Goal: Task Accomplishment & Management: Complete application form

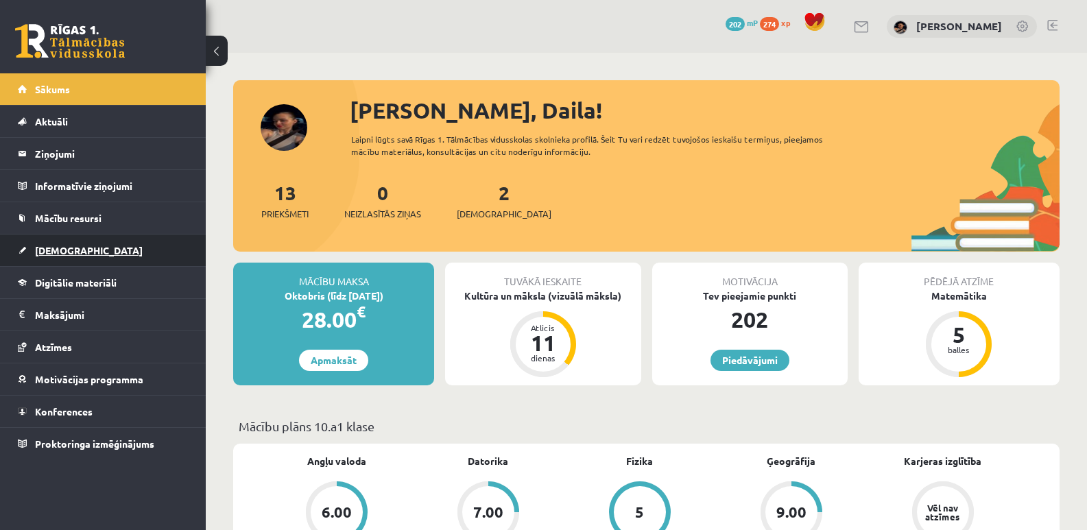
click at [53, 252] on span "[DEMOGRAPHIC_DATA]" at bounding box center [89, 250] width 108 height 12
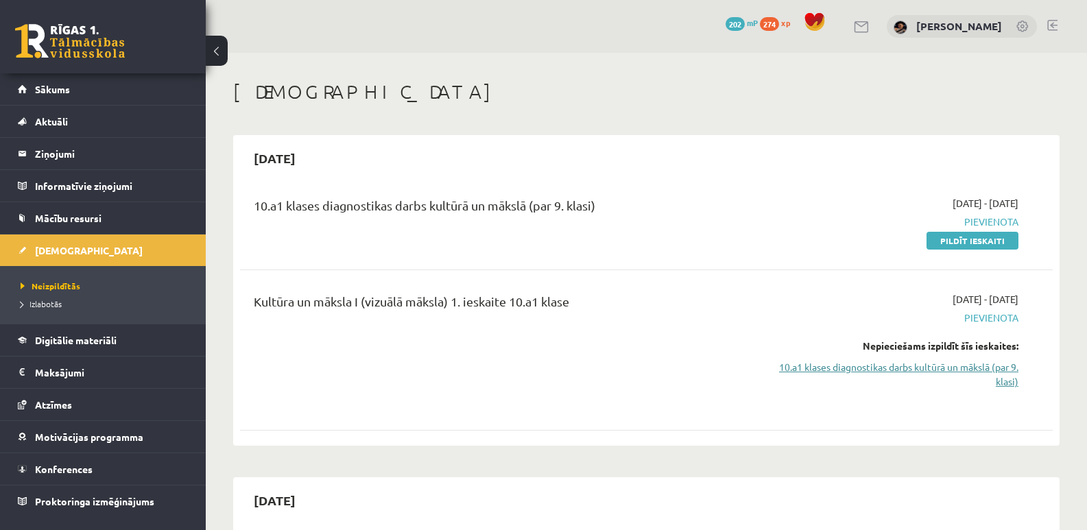
click at [933, 368] on link "10.a1 klases diagnostikas darbs kultūrā un mākslā (par 9. klasi)" at bounding box center [897, 374] width 241 height 29
click at [832, 365] on link "10.a1 klases diagnostikas darbs kultūrā un mākslā (par 9. klasi)" at bounding box center [897, 374] width 241 height 29
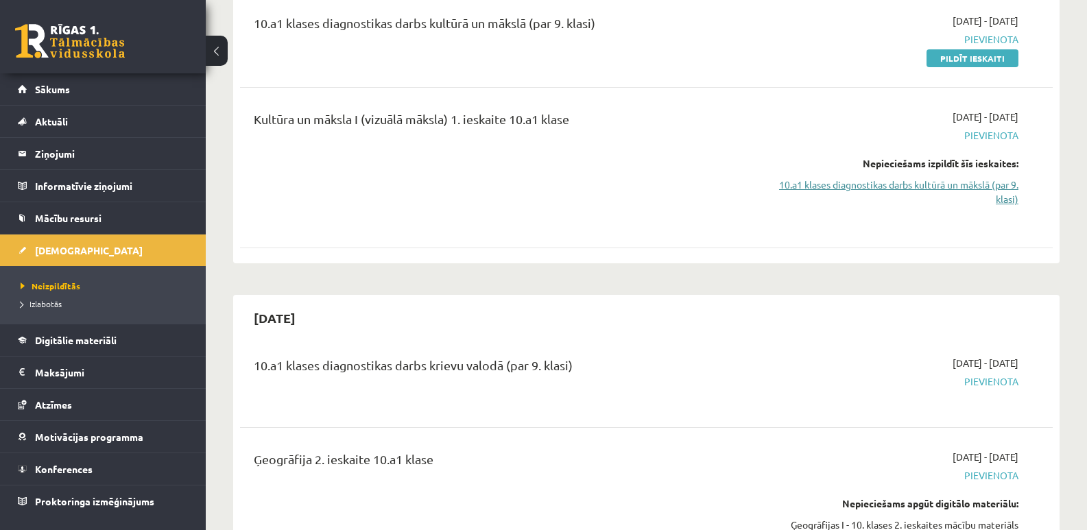
click at [979, 187] on link "10.a1 klases diagnostikas darbs kultūrā un mākslā (par 9. klasi)" at bounding box center [897, 192] width 241 height 29
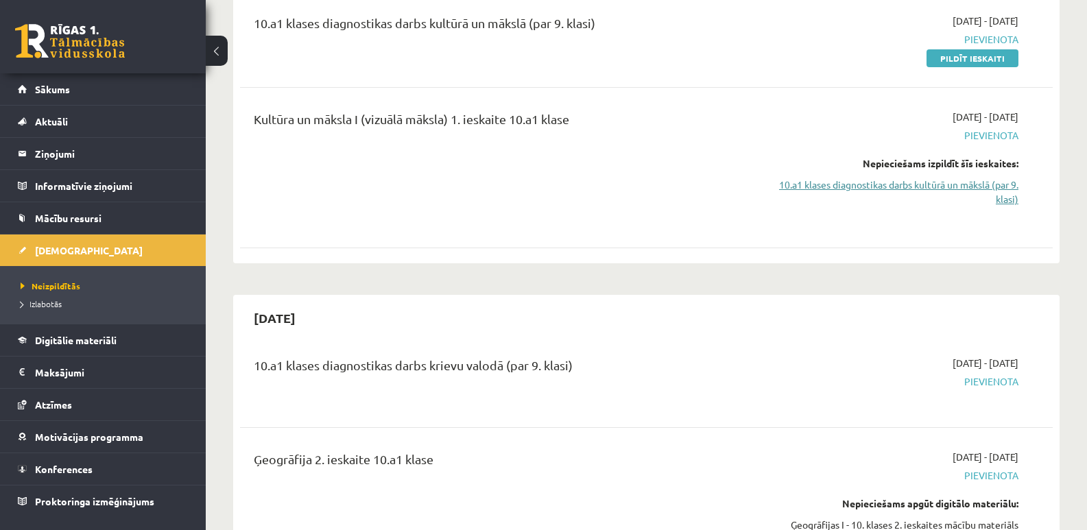
click at [979, 187] on link "10.a1 klases diagnostikas darbs kultūrā un mākslā (par 9. klasi)" at bounding box center [897, 192] width 241 height 29
click at [980, 187] on link "10.a1 klases diagnostikas darbs kultūrā un mākslā (par 9. klasi)" at bounding box center [897, 192] width 241 height 29
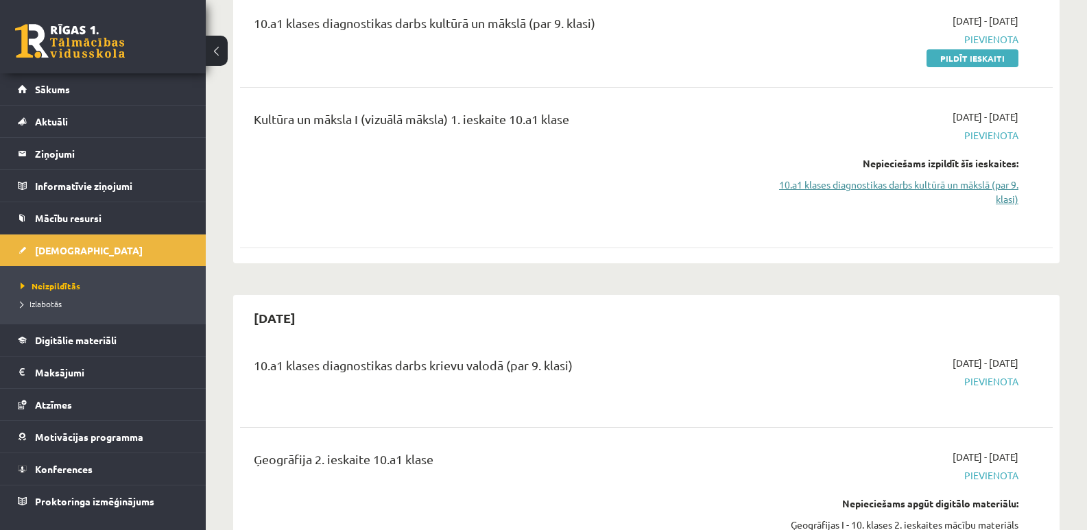
click at [980, 187] on link "10.a1 klases diagnostikas darbs kultūrā un mākslā (par 9. klasi)" at bounding box center [897, 192] width 241 height 29
click at [990, 193] on link "10.a1 klases diagnostikas darbs kultūrā un mākslā (par 9. klasi)" at bounding box center [897, 192] width 241 height 29
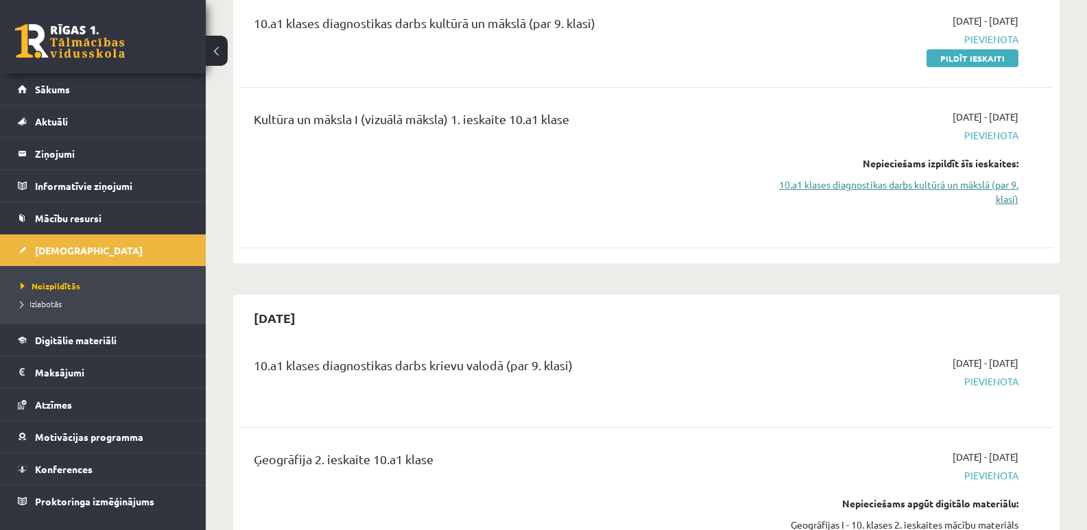
click at [990, 193] on link "10.a1 klases diagnostikas darbs kultūrā un mākslā (par 9. klasi)" at bounding box center [897, 192] width 241 height 29
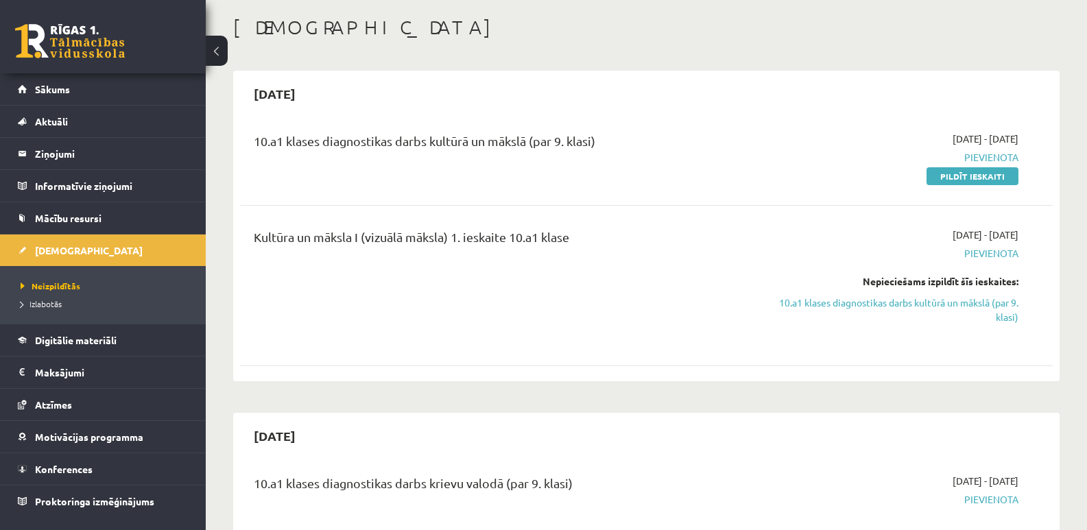
scroll to position [39, 0]
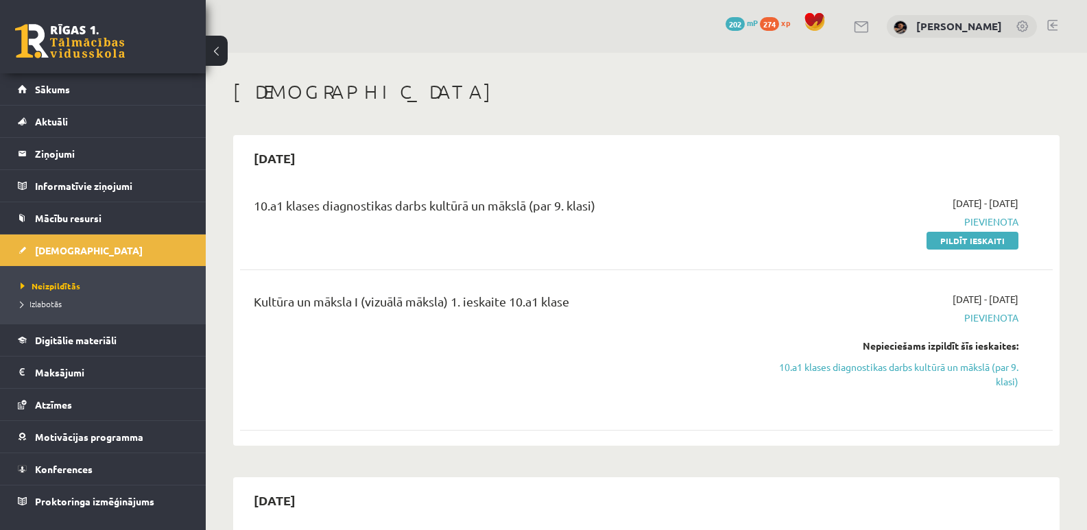
scroll to position [182, 0]
